Goal: Task Accomplishment & Management: Manage account settings

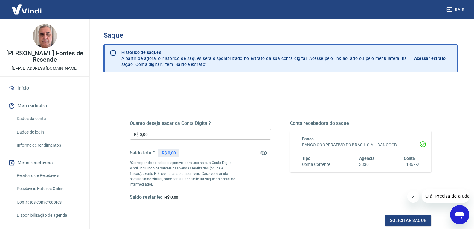
click at [202, 134] on input "R$ 0,00" at bounding box center [200, 134] width 141 height 11
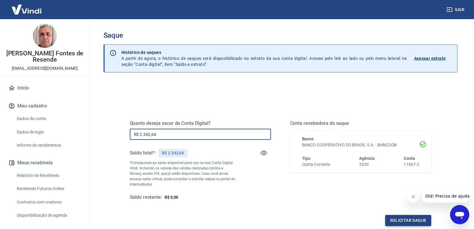
type input "R$ 2.342,64"
click at [408, 223] on button "Solicitar saque" at bounding box center [408, 220] width 46 height 11
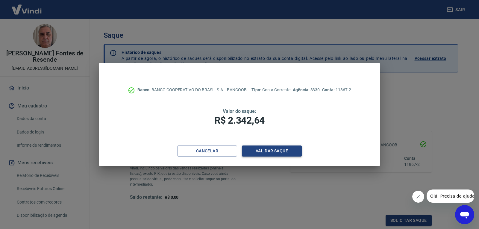
click at [275, 153] on button "Validar saque" at bounding box center [272, 150] width 60 height 11
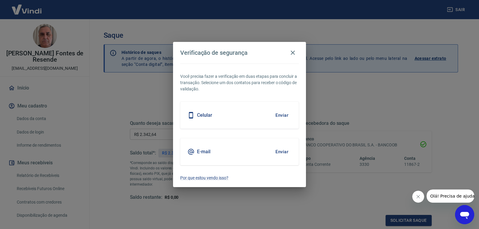
click at [286, 109] on button "Enviar" at bounding box center [281, 115] width 19 height 13
click at [283, 112] on button "Enviar" at bounding box center [281, 115] width 19 height 13
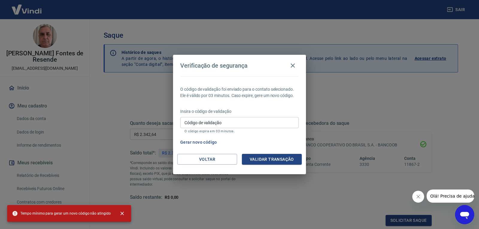
click at [265, 124] on input "Código de validação" at bounding box center [239, 122] width 118 height 11
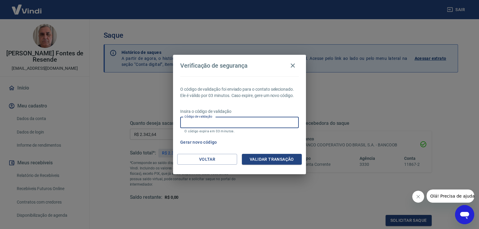
click at [184, 122] on input "Código de validação" at bounding box center [239, 122] width 118 height 11
click at [272, 140] on div "Gerar novo código" at bounding box center [238, 142] width 121 height 11
click at [282, 125] on input "Código de validação" at bounding box center [239, 122] width 118 height 11
type input "271621"
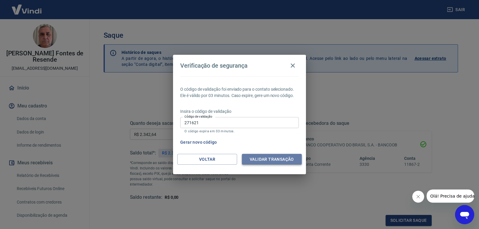
click at [282, 160] on button "Validar transação" at bounding box center [272, 159] width 60 height 11
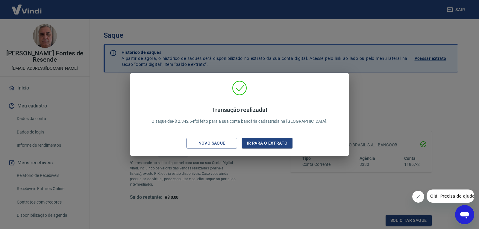
click at [203, 141] on div "Novo saque" at bounding box center [211, 142] width 41 height 7
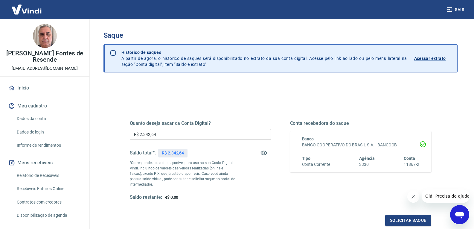
click at [19, 86] on link "Início" at bounding box center [44, 87] width 75 height 13
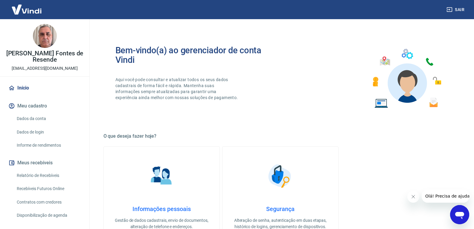
click at [21, 86] on link "Início" at bounding box center [44, 87] width 75 height 13
drag, startPoint x: 21, startPoint y: 86, endPoint x: 126, endPoint y: 134, distance: 115.5
click at [21, 86] on link "Início" at bounding box center [44, 87] width 75 height 13
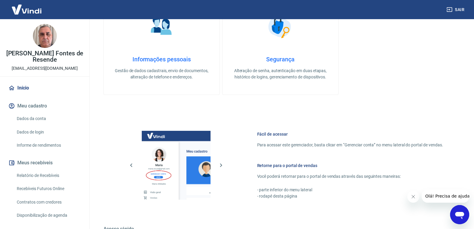
scroll to position [237, 0]
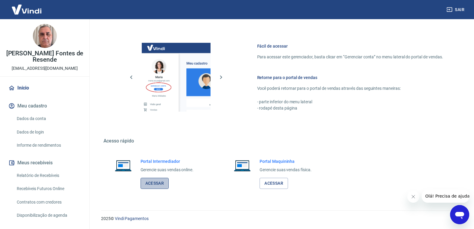
click at [161, 183] on link "Acessar" at bounding box center [155, 183] width 28 height 11
